Goal: Navigation & Orientation: Go to known website

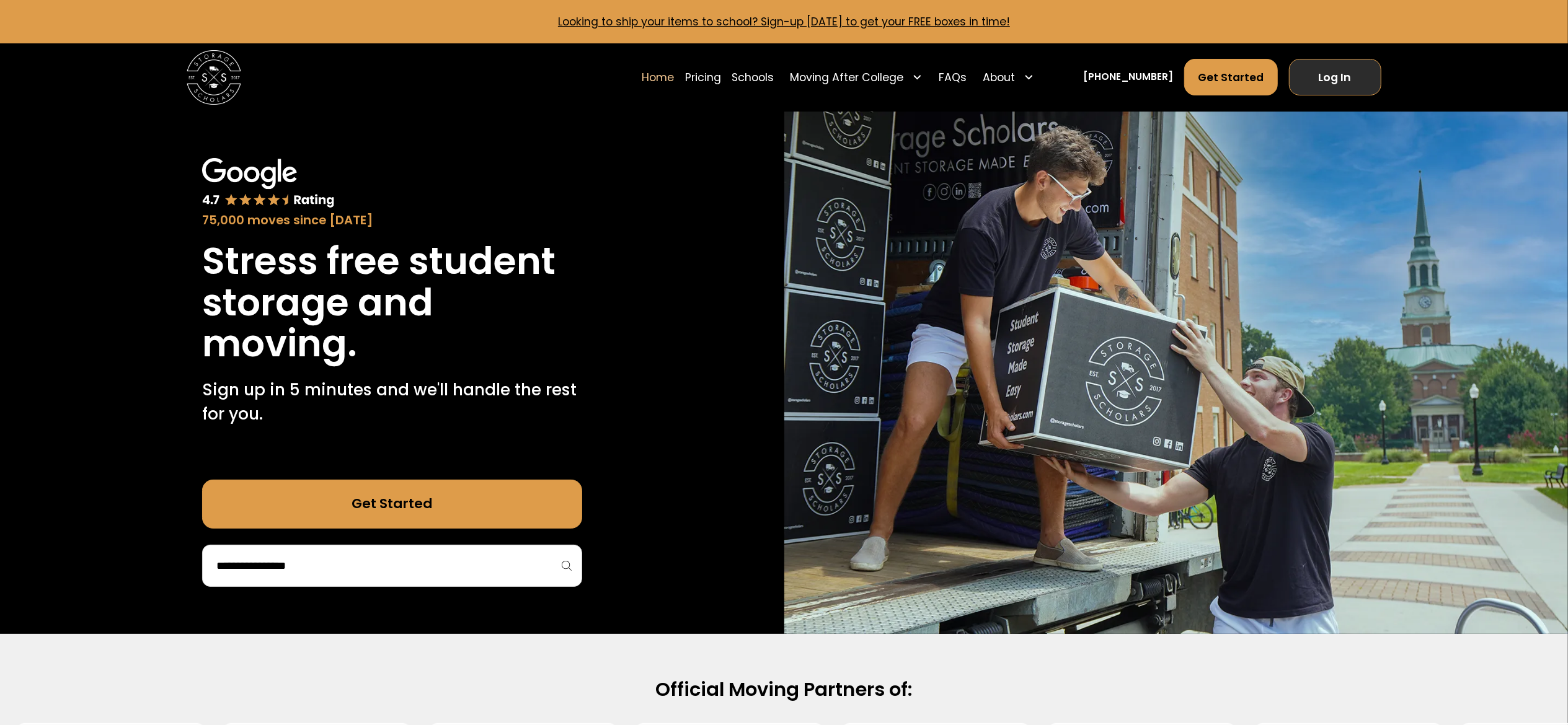
click at [1324, 79] on link "Log In" at bounding box center [1335, 77] width 92 height 37
click at [1324, 69] on link "Log In" at bounding box center [1335, 77] width 92 height 37
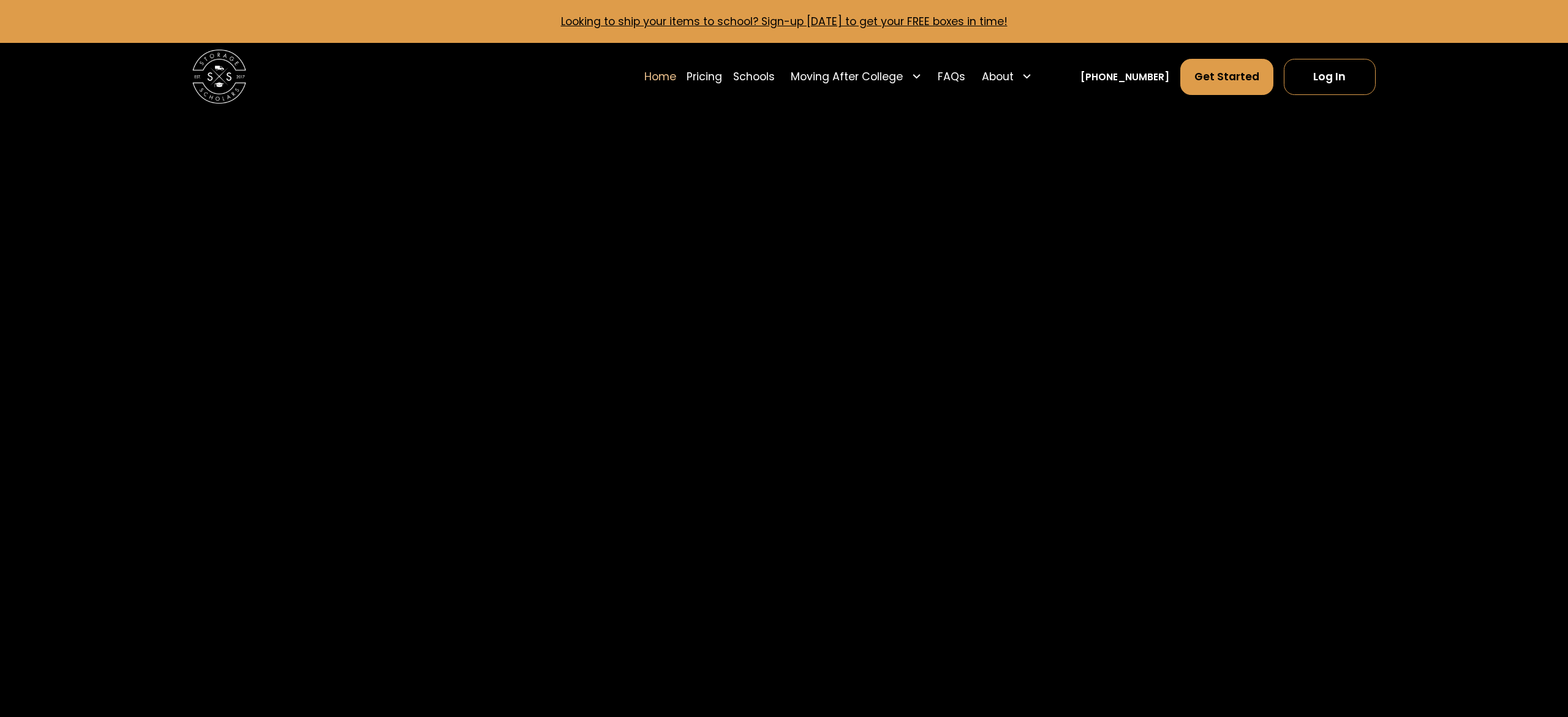
click at [1342, 86] on link "Log In" at bounding box center [1330, 76] width 91 height 36
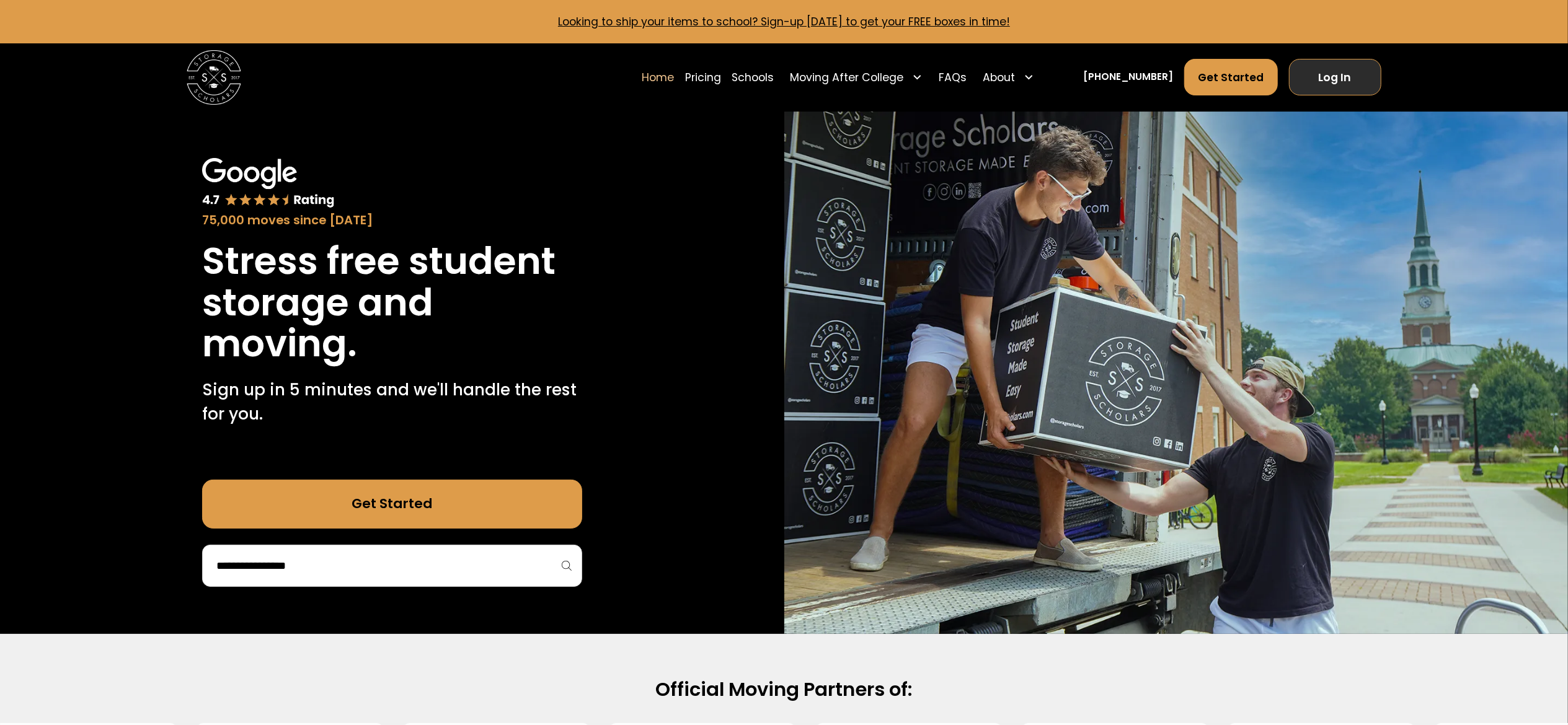
click at [1325, 76] on link "Log In" at bounding box center [1335, 77] width 92 height 37
